Goal: Task Accomplishment & Management: Use online tool/utility

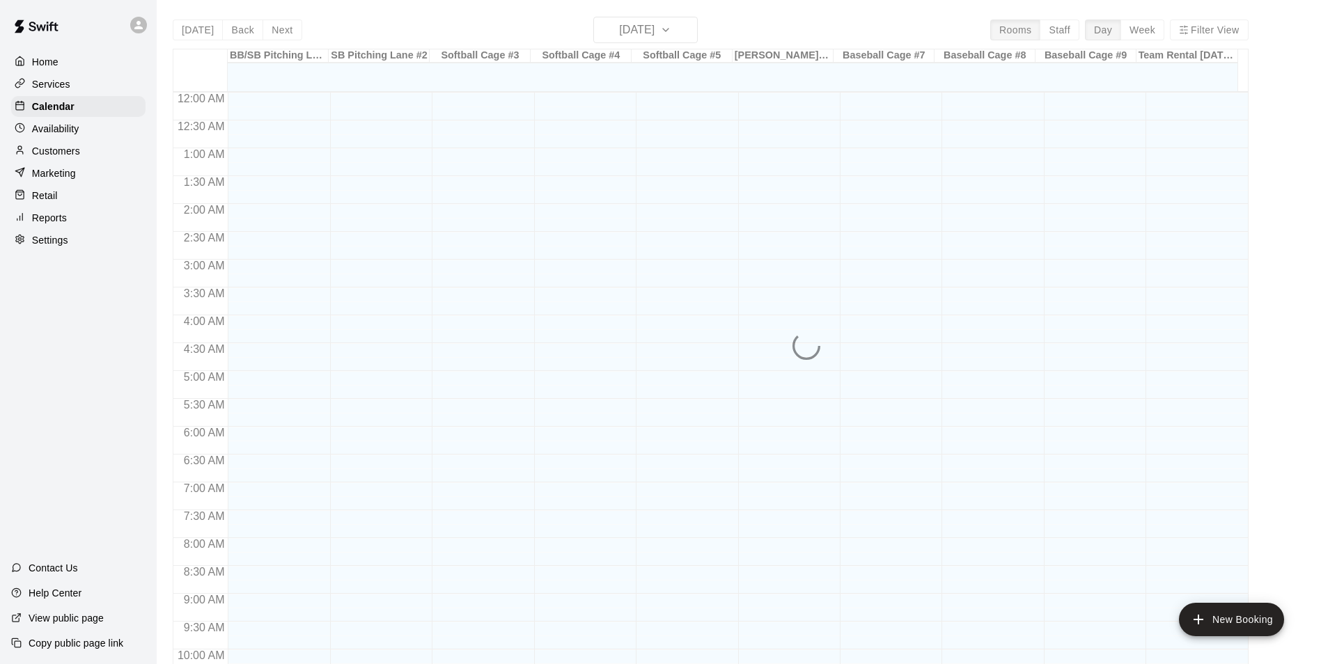
scroll to position [707, 0]
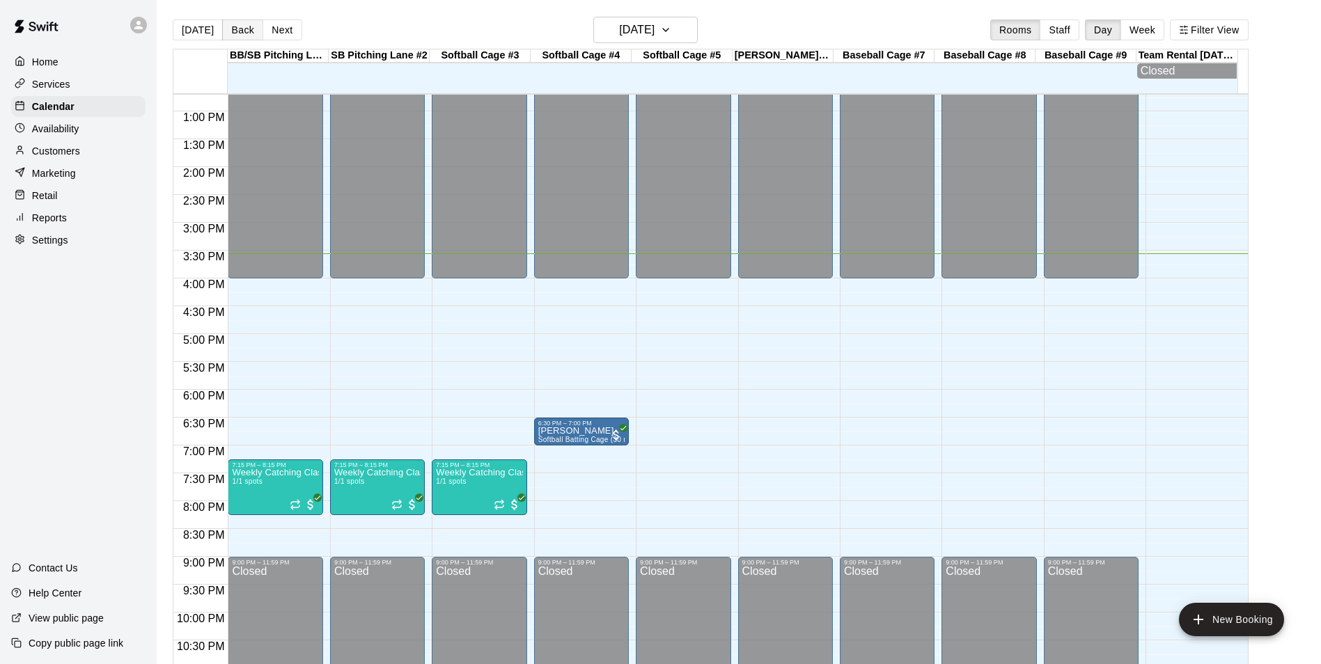
click at [249, 26] on button "Back" at bounding box center [242, 29] width 41 height 21
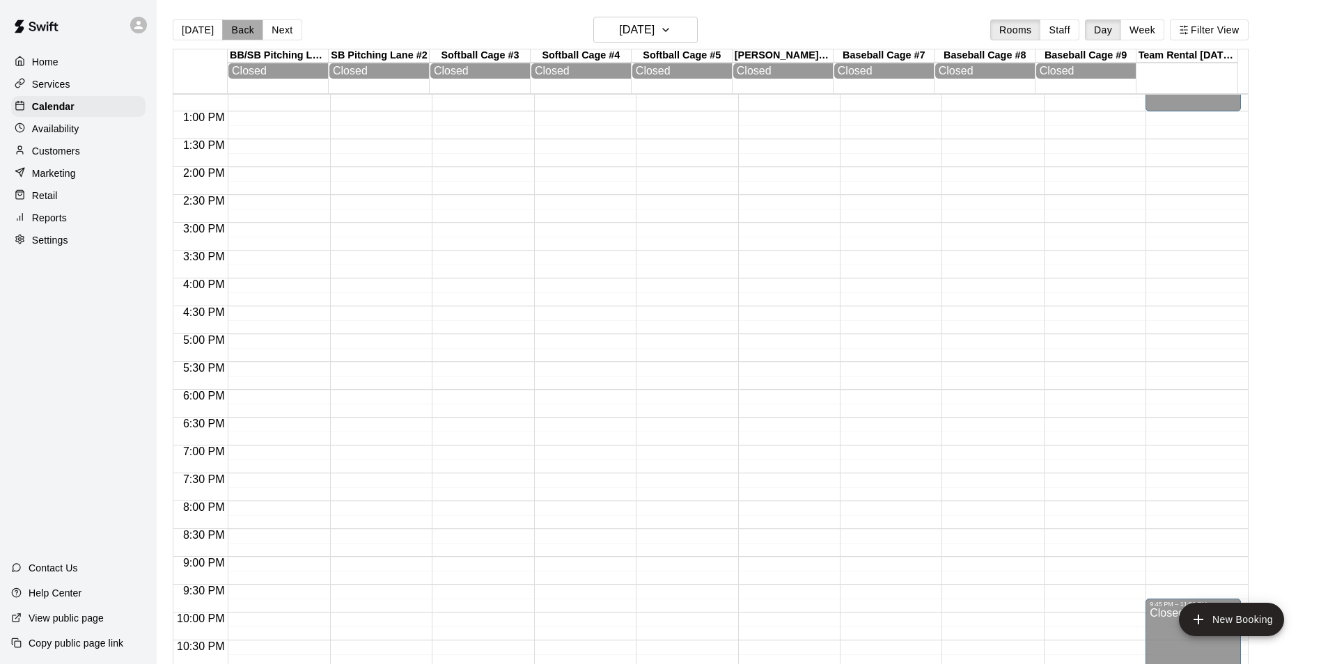
click at [249, 26] on button "Back" at bounding box center [242, 29] width 41 height 21
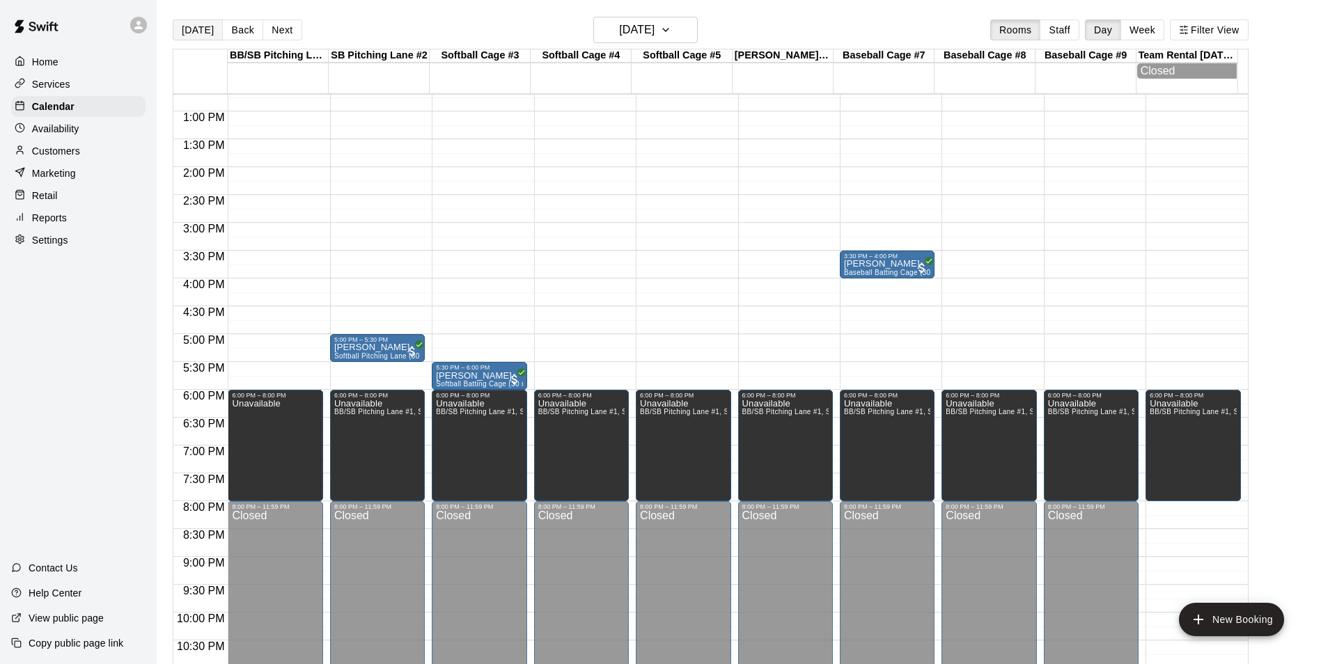
click at [176, 31] on button "[DATE]" at bounding box center [198, 29] width 50 height 21
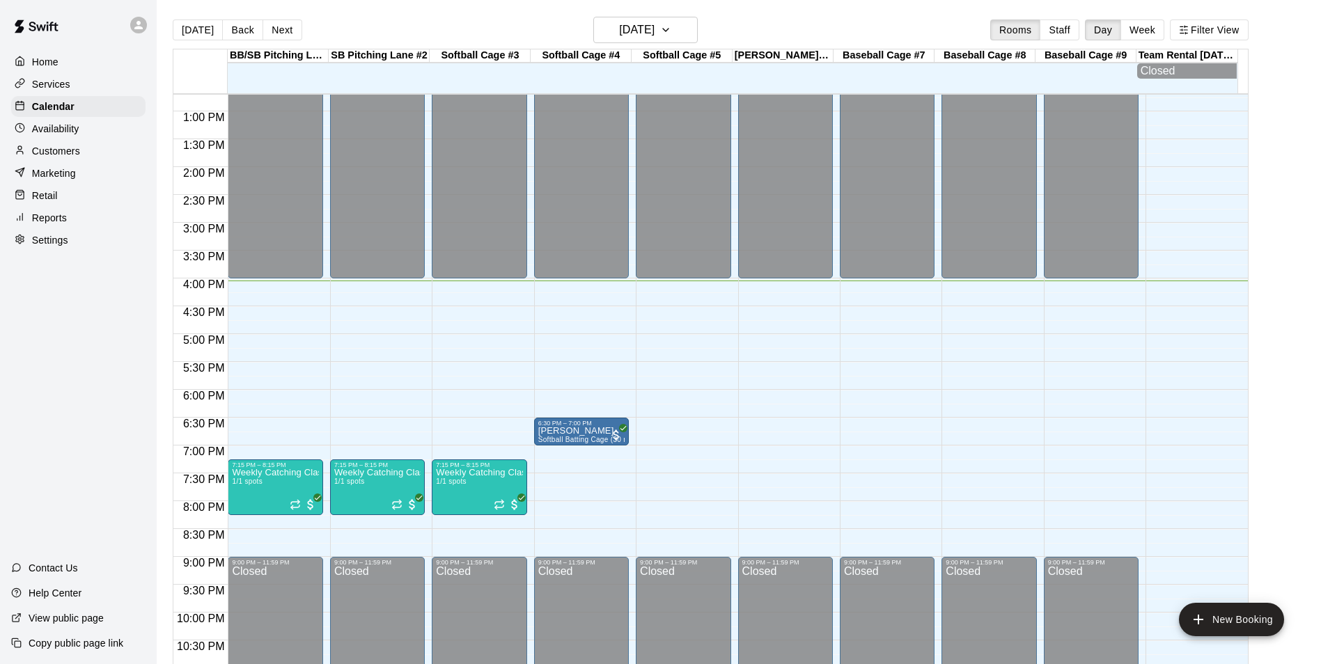
click at [873, 282] on div "12:00 AM – 4:00 PM Closed 9:00 PM – 11:59 PM Closed" at bounding box center [887, 55] width 95 height 1337
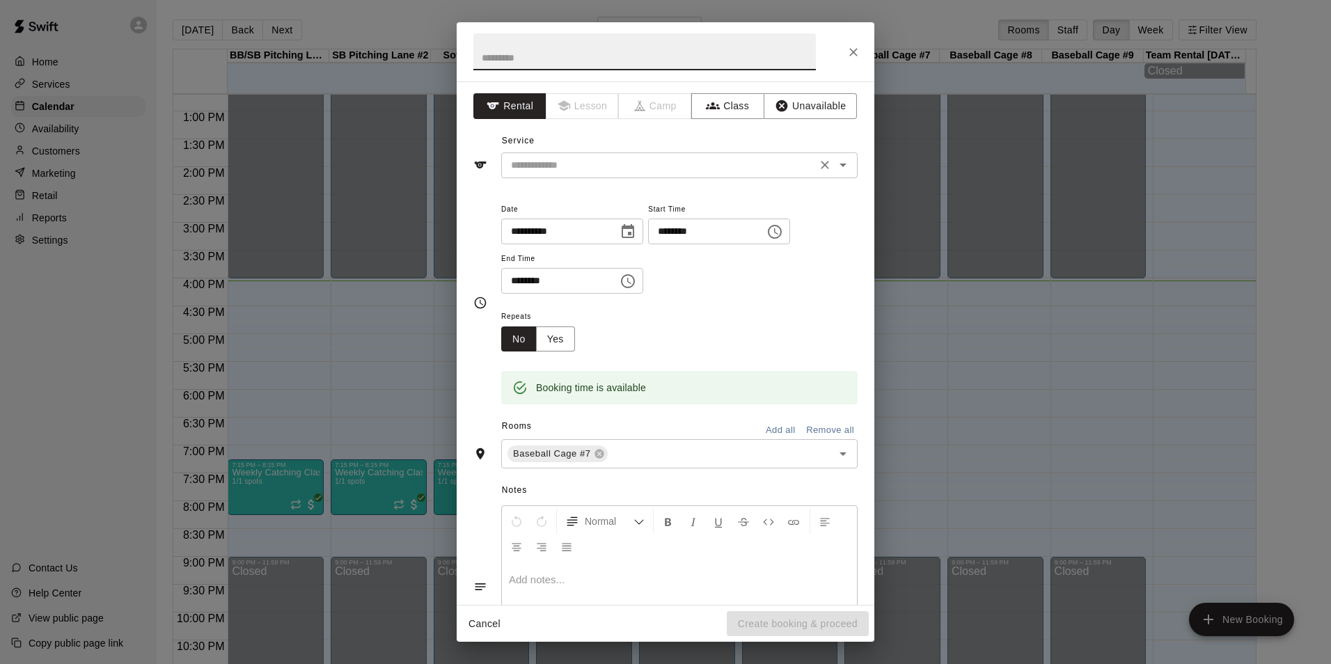
click at [685, 159] on input "text" at bounding box center [658, 165] width 307 height 17
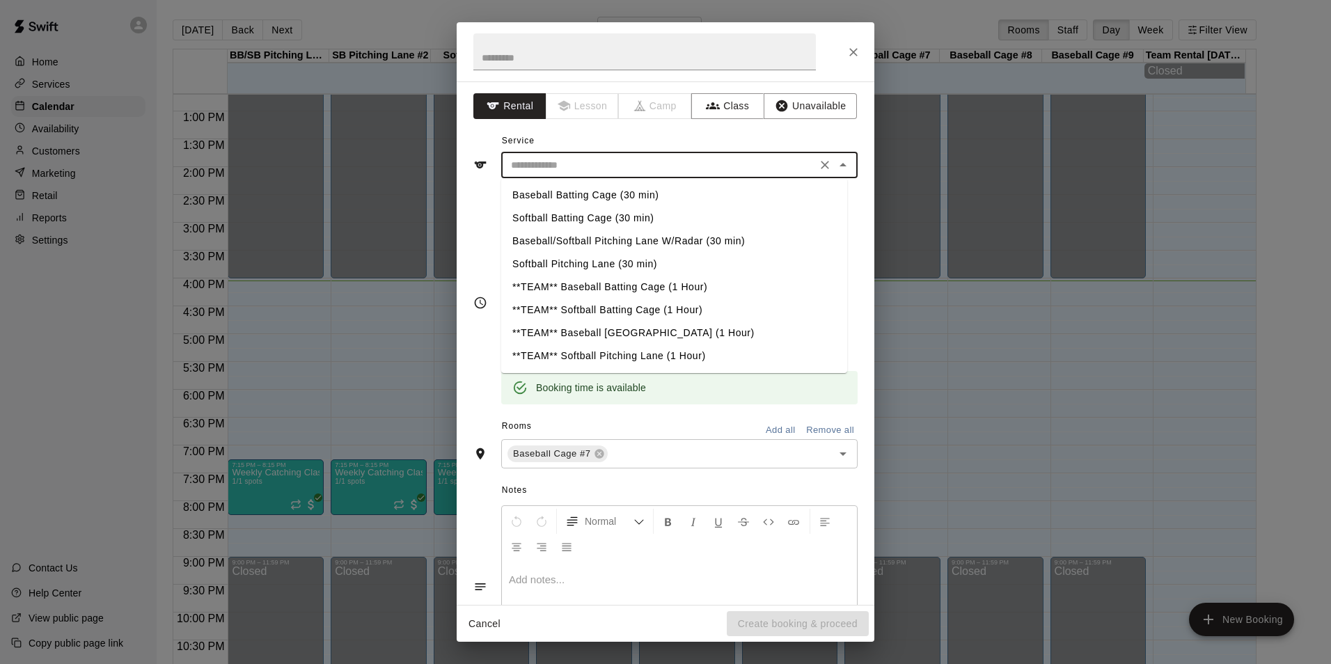
click at [598, 200] on li "Baseball Batting Cage (30 min)" at bounding box center [674, 195] width 346 height 23
type input "**********"
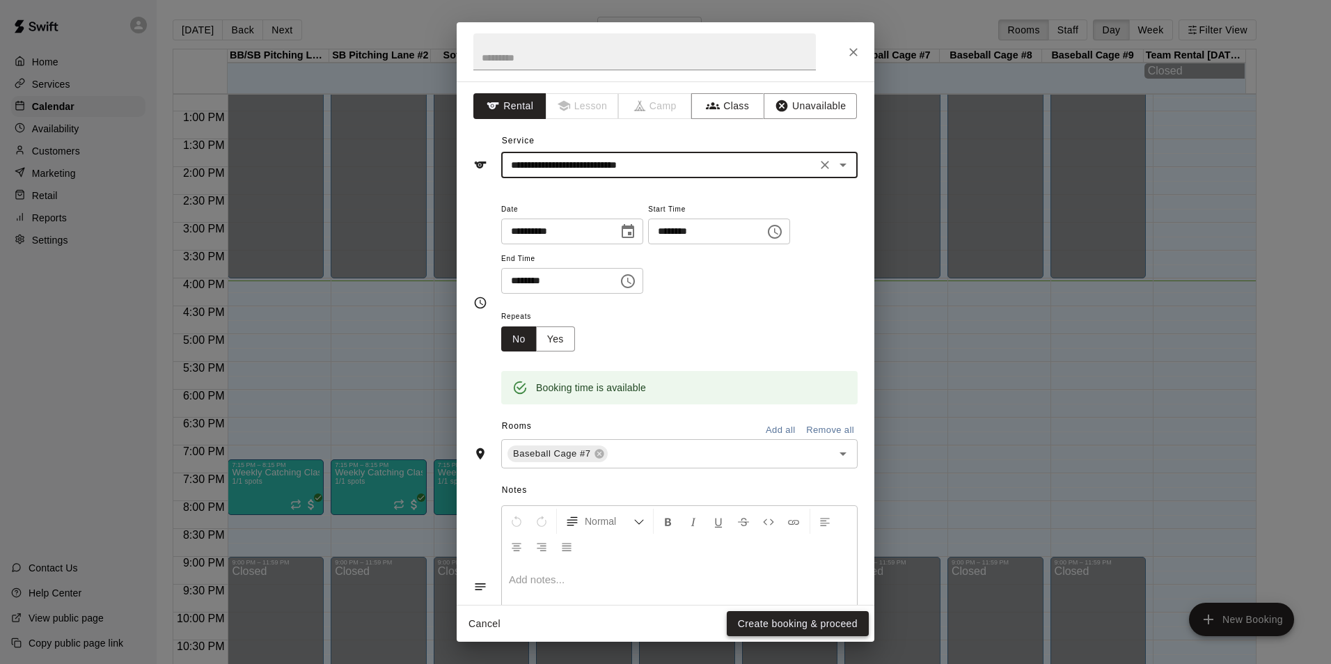
click at [821, 629] on button "Create booking & proceed" at bounding box center [798, 624] width 142 height 26
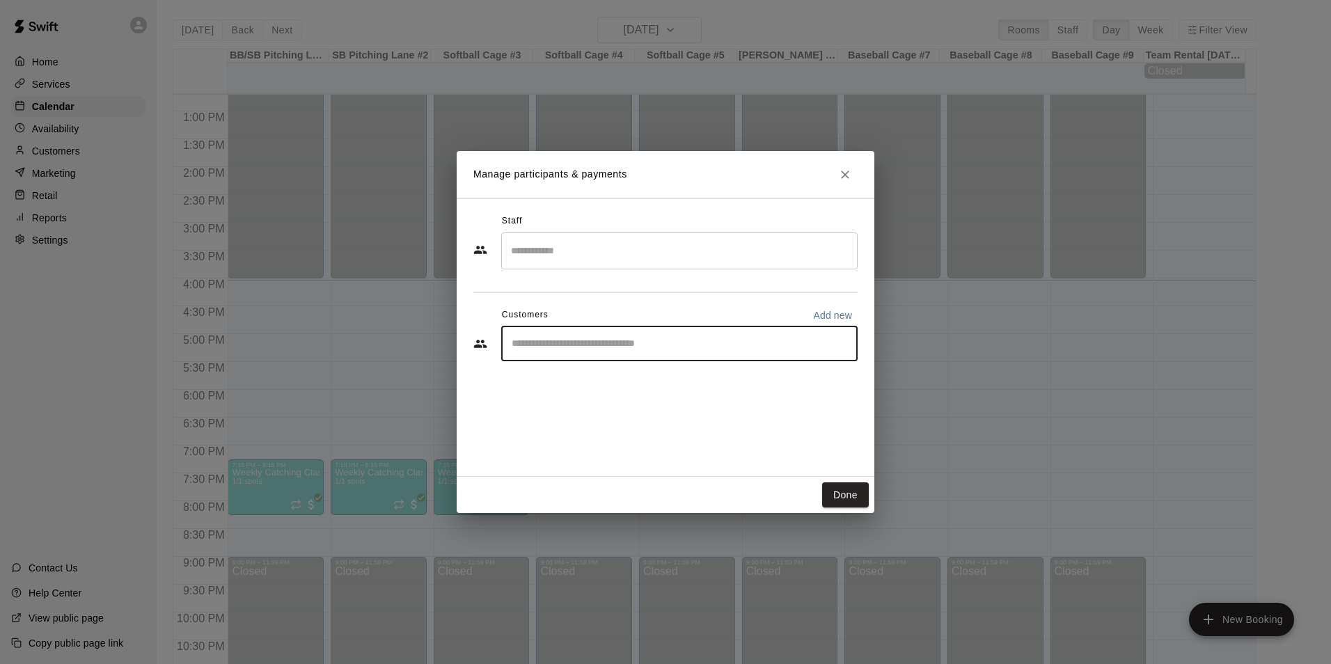
click at [565, 343] on input "Start typing to search customers..." at bounding box center [679, 344] width 344 height 14
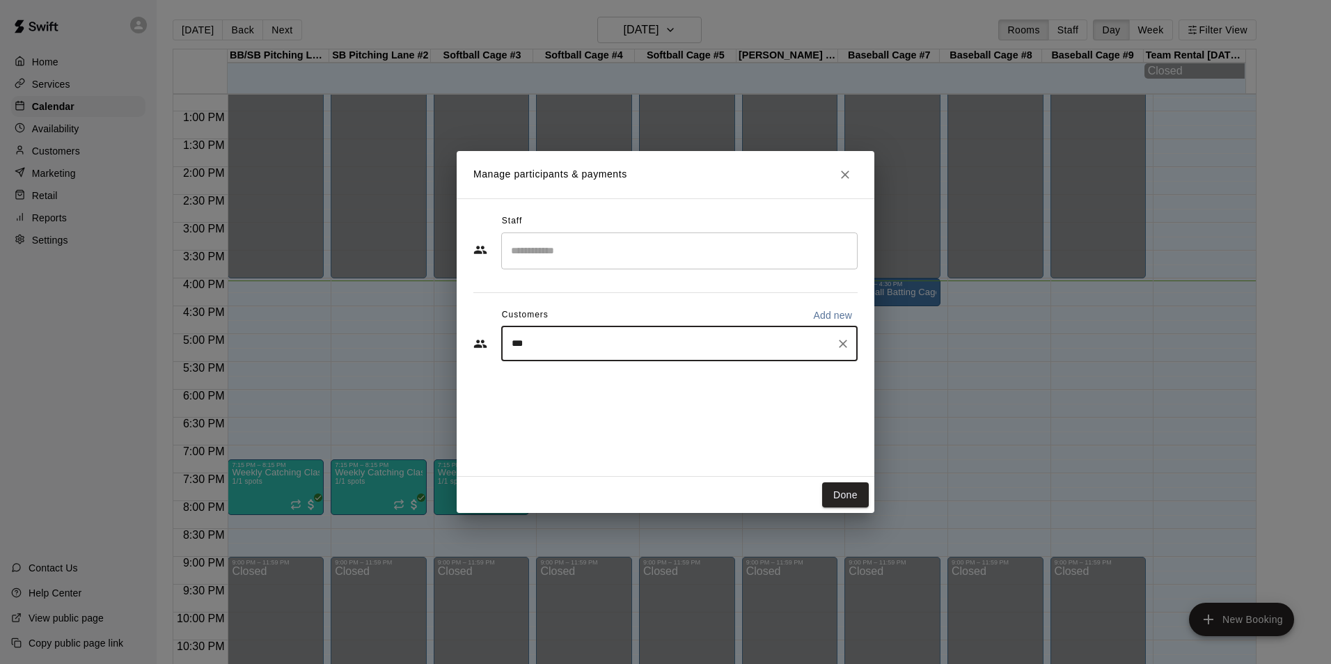
type input "****"
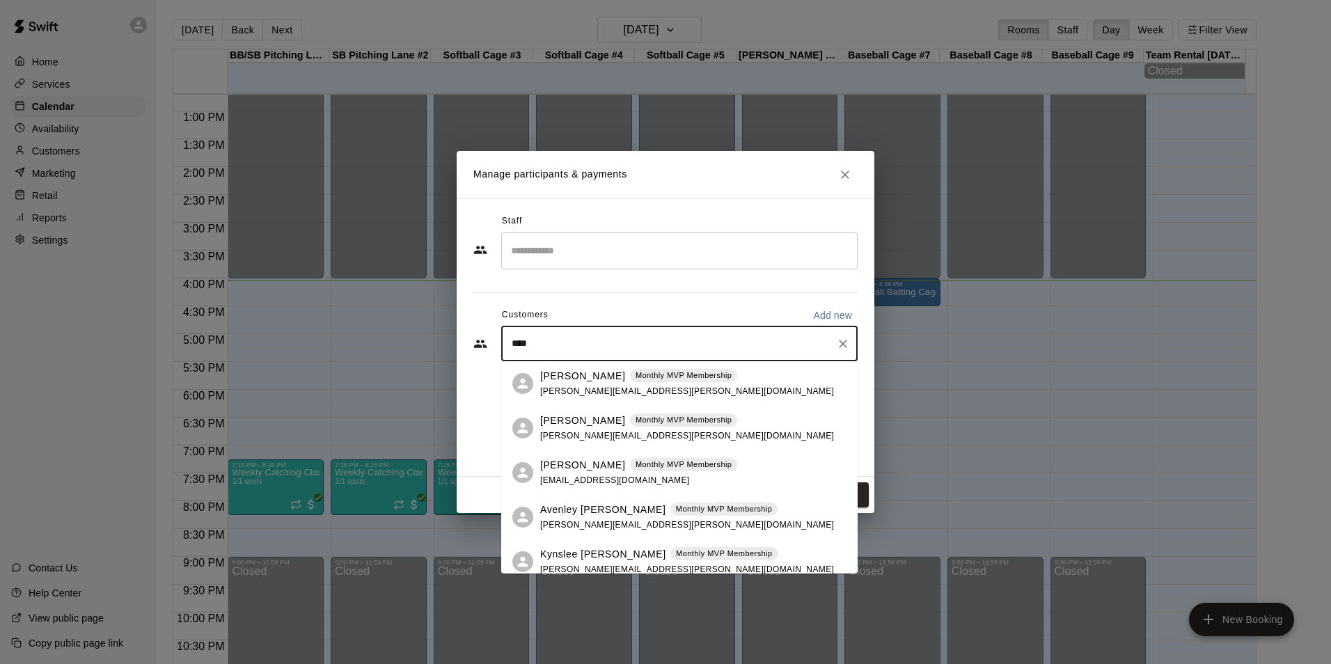
click at [551, 366] on div "[PERSON_NAME] Monthly MVP Membership [PERSON_NAME][EMAIL_ADDRESS][PERSON_NAME][…" at bounding box center [679, 383] width 356 height 45
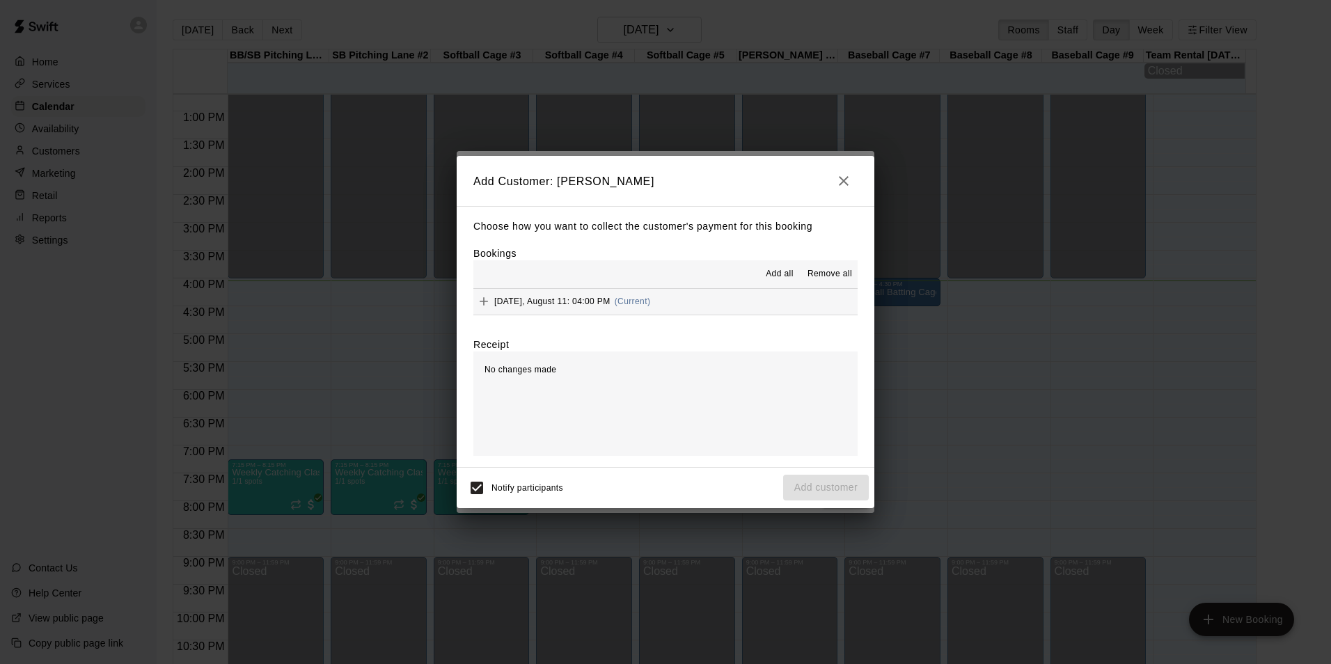
click at [709, 301] on button "[DATE], August 11: 04:00 PM (Current)" at bounding box center [665, 302] width 384 height 26
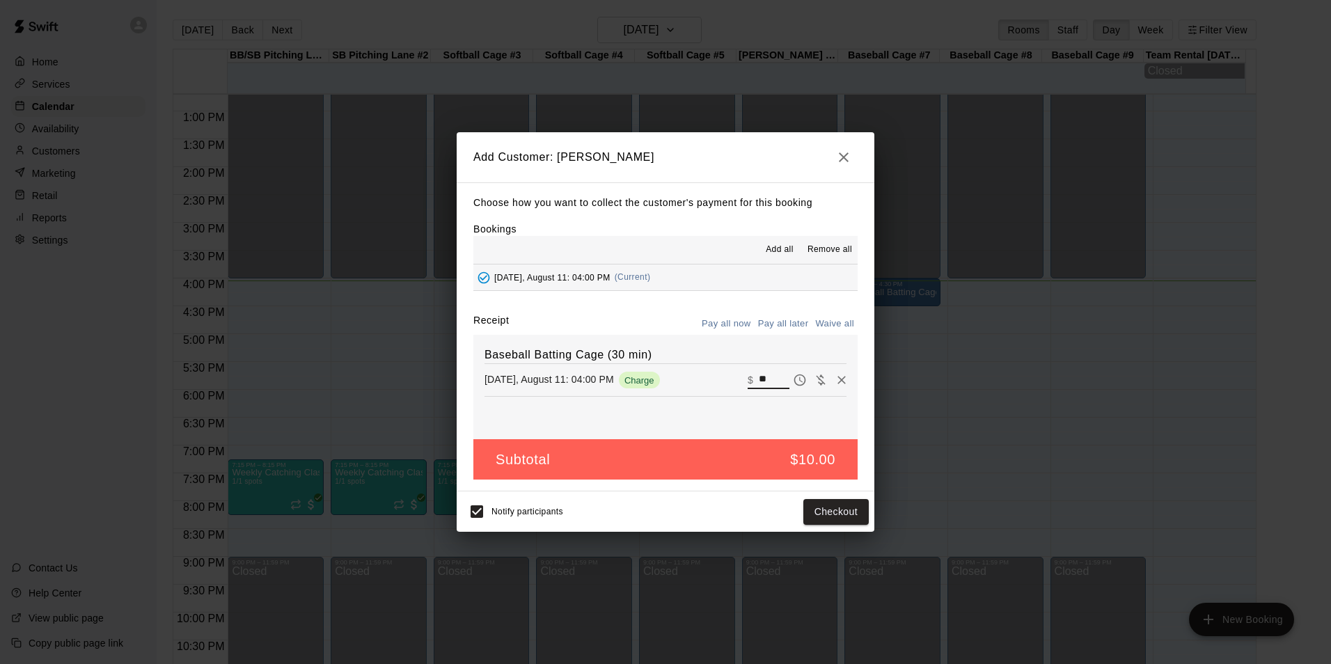
click at [759, 378] on input "**" at bounding box center [774, 380] width 31 height 18
type input "*"
click at [839, 510] on button "Add customer" at bounding box center [826, 512] width 86 height 26
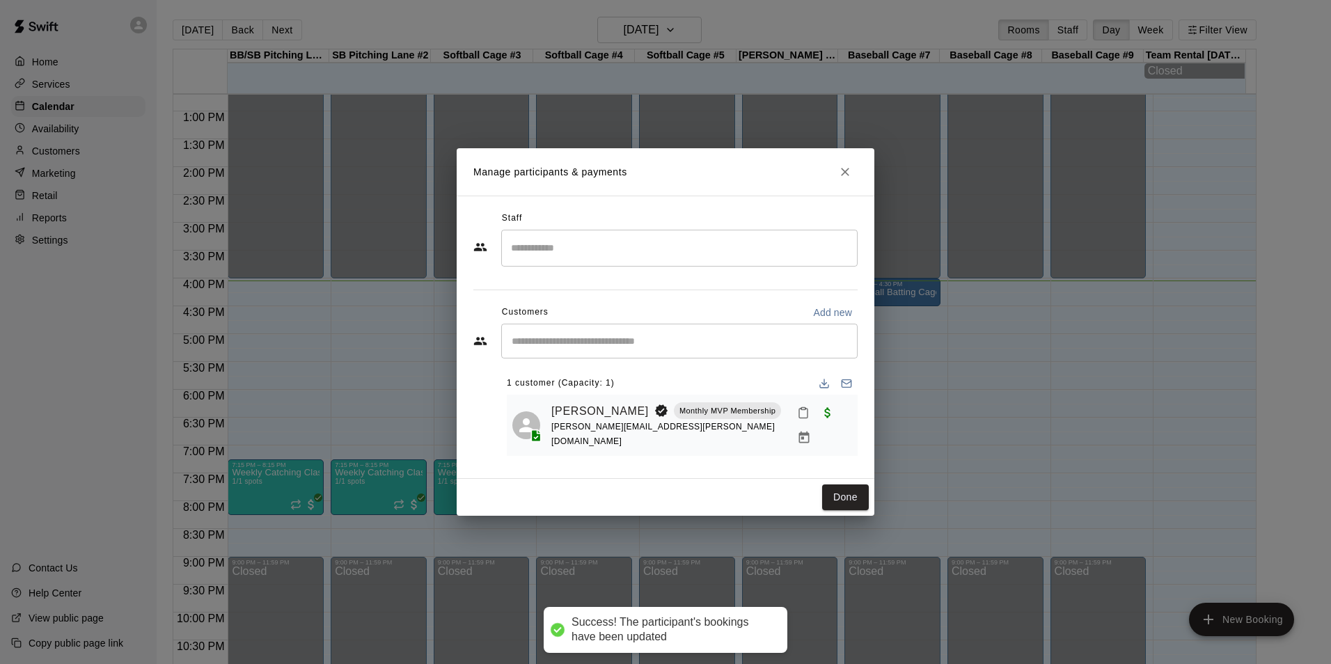
click at [797, 419] on icon "Mark attendance" at bounding box center [803, 413] width 13 height 13
click at [842, 425] on p "[PERSON_NAME] attended" at bounding box center [885, 425] width 123 height 14
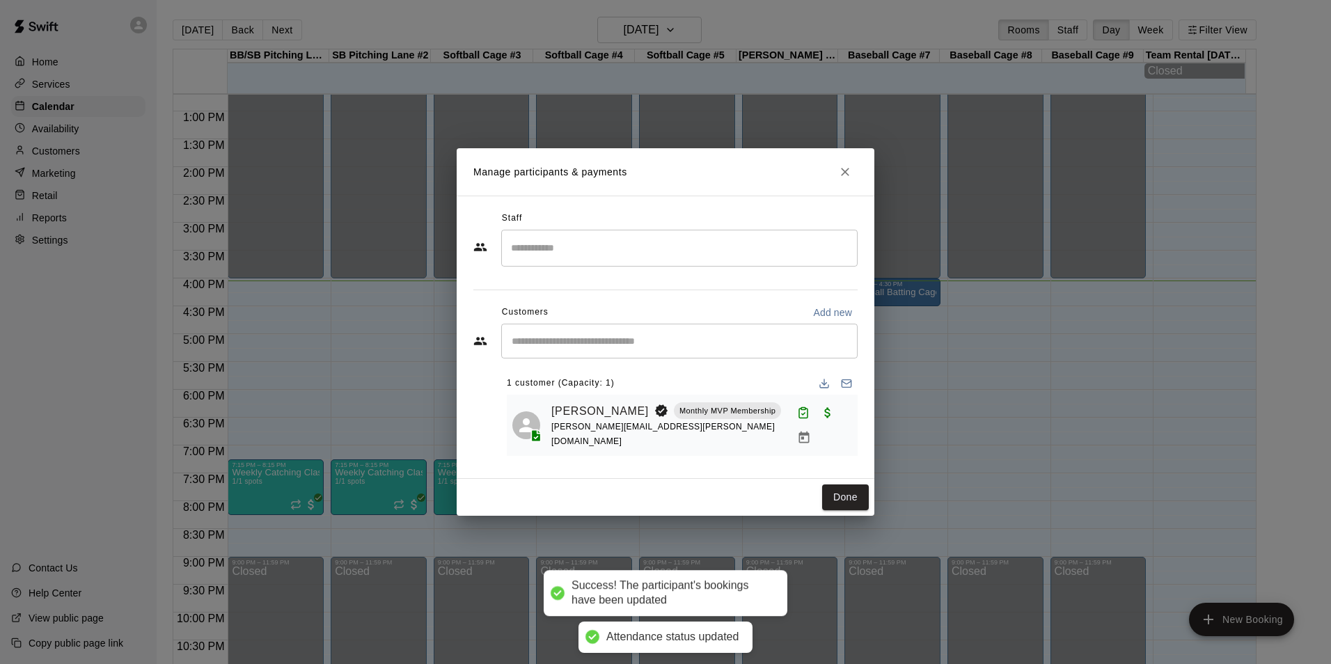
click at [852, 503] on button "Done" at bounding box center [845, 498] width 47 height 26
